Goal: Go to known website: Access a specific website the user already knows

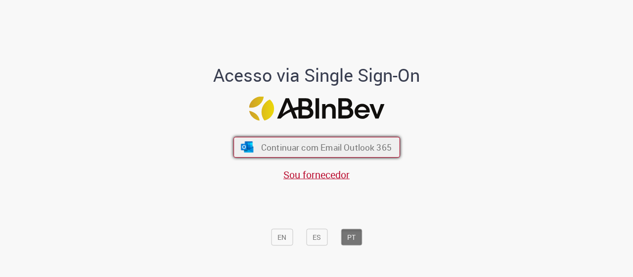
click at [294, 142] on span "Continuar com Email Outlook 365" at bounding box center [326, 146] width 131 height 11
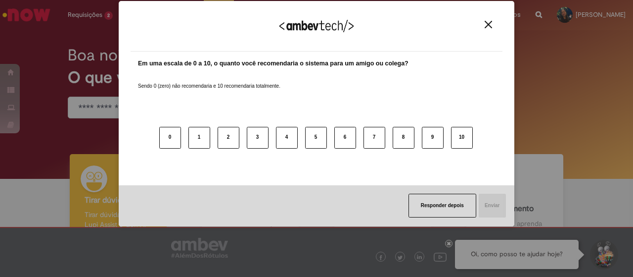
click at [490, 22] on img "Close" at bounding box center [488, 24] width 7 height 7
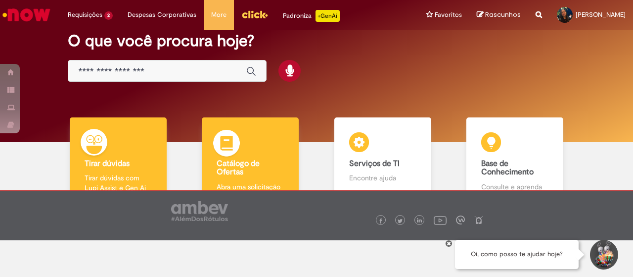
scroll to position [14, 0]
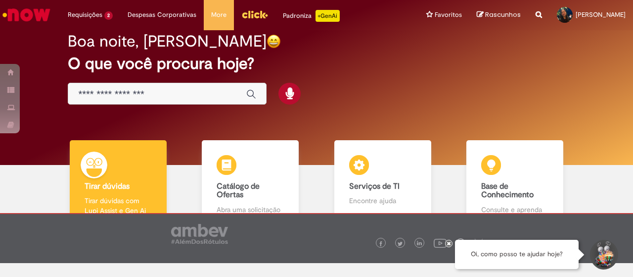
click at [252, 11] on img "Menu Cabeçalho" at bounding box center [255, 14] width 27 height 15
